Goal: Task Accomplishment & Management: Manage account settings

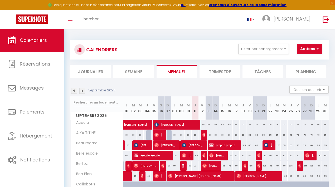
click at [288, 73] on li "Planning" at bounding box center [305, 71] width 40 height 13
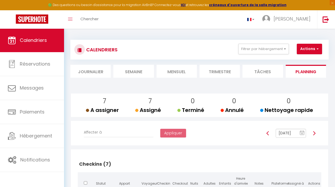
click at [293, 133] on input "[DATE]" at bounding box center [290, 133] width 30 height 9
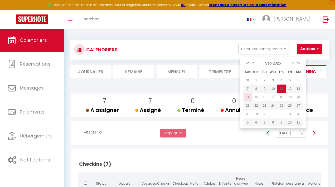
click at [251, 96] on td "14" at bounding box center [247, 97] width 8 height 8
type input "[DATE]"
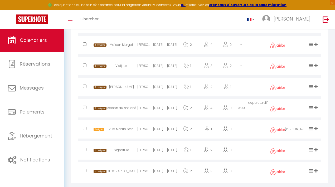
scroll to position [555, 0]
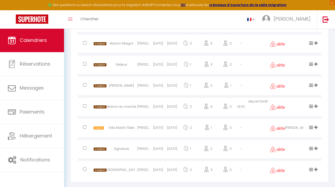
click at [131, 143] on div "Signature" at bounding box center [122, 149] width 32 height 17
select select "0"
select select "1"
select select
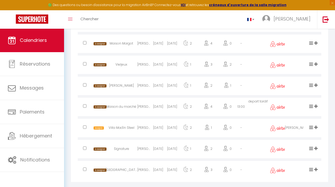
select select
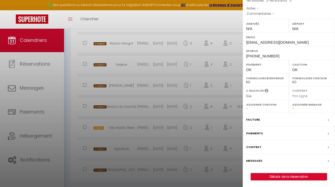
scroll to position [54, 0]
click at [282, 171] on div "[PERSON_NAME] ( 6640705 ) Appartement : Signature Date de réservation : Mer 03 …" at bounding box center [288, 68] width 92 height 226
click at [282, 177] on link "Détails de la réservation" at bounding box center [289, 176] width 76 height 7
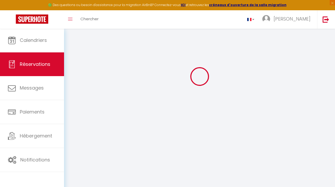
scroll to position [28, 0]
select select
checkbox input "false"
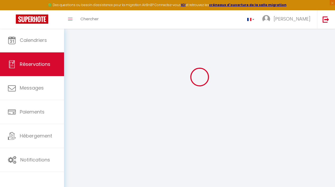
select select
checkbox input "false"
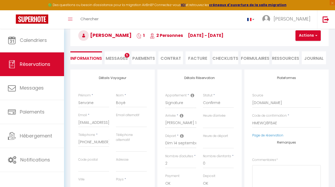
select select
checkbox input "false"
select select
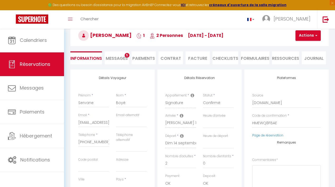
type input "40"
type input "4.55"
select select
checkbox input "false"
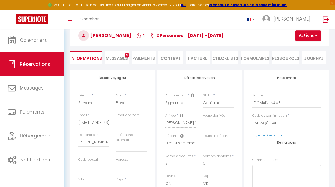
select select
checkbox input "false"
select select
select select "11:30"
select select
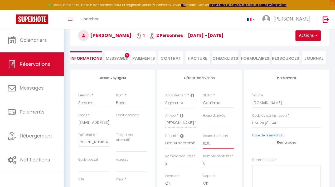
select select
checkbox input "false"
click at [301, 38] on button "Actions" at bounding box center [307, 35] width 25 height 11
click at [297, 47] on link "Enregistrer" at bounding box center [312, 47] width 42 height 7
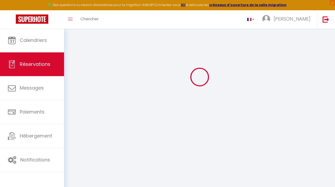
select select "not_cancelled"
